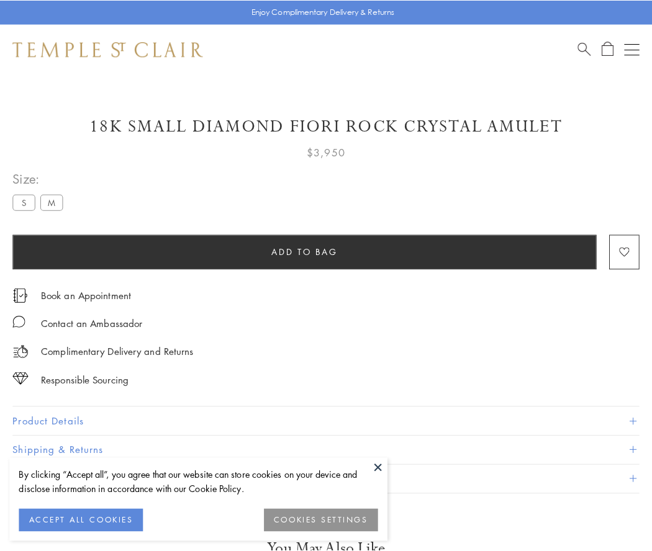
scroll to position [12, 0]
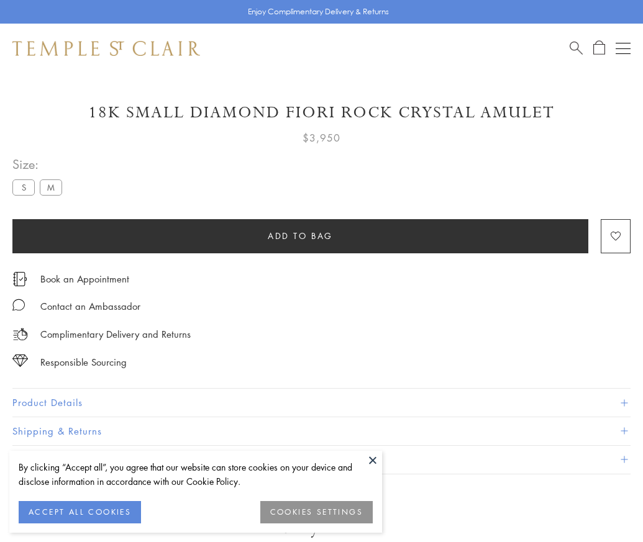
click at [300, 235] on span "Add to bag" at bounding box center [300, 236] width 65 height 14
